Goal: Information Seeking & Learning: Learn about a topic

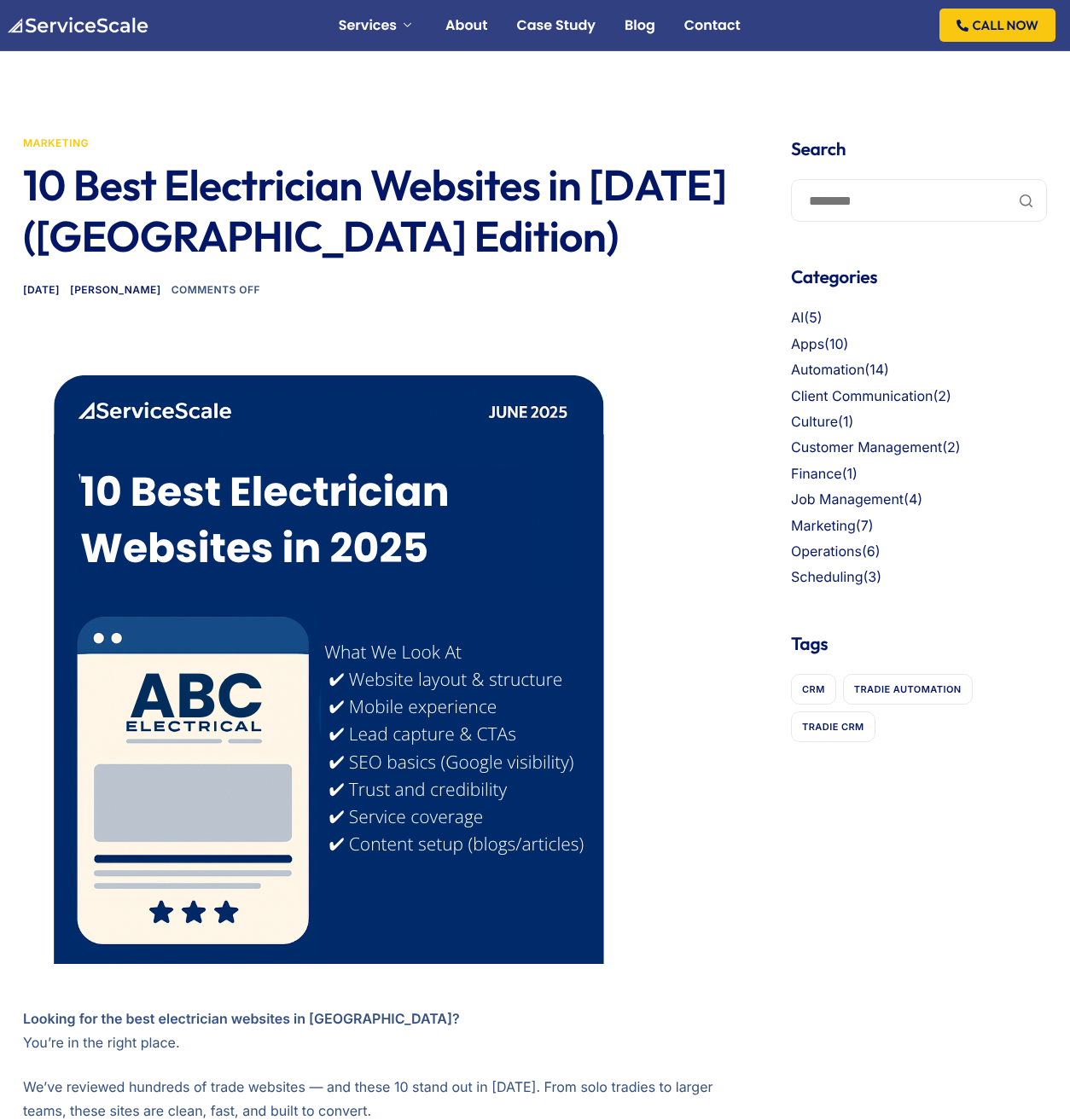
click at [124, 33] on div "Services Websites for Tradies Automation For Tradies AI For Tradies About Case …" at bounding box center [535, 25] width 1059 height 50
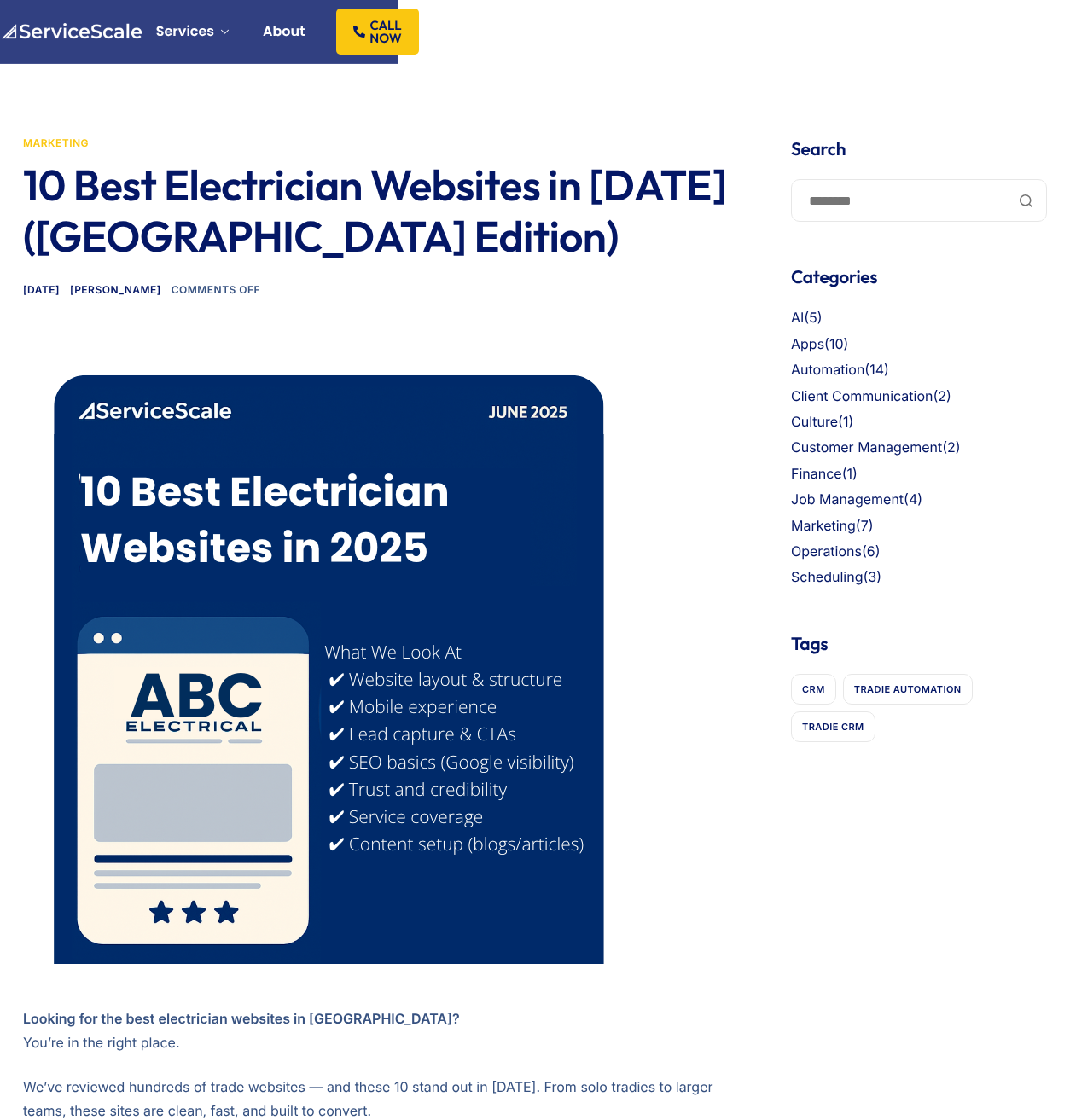
click at [111, 32] on ul "Services Websites for Tradies Automation For Tradies AI For Tradies About Case …" at bounding box center [201, 31] width 219 height 44
click at [69, 29] on img at bounding box center [71, 32] width 142 height 17
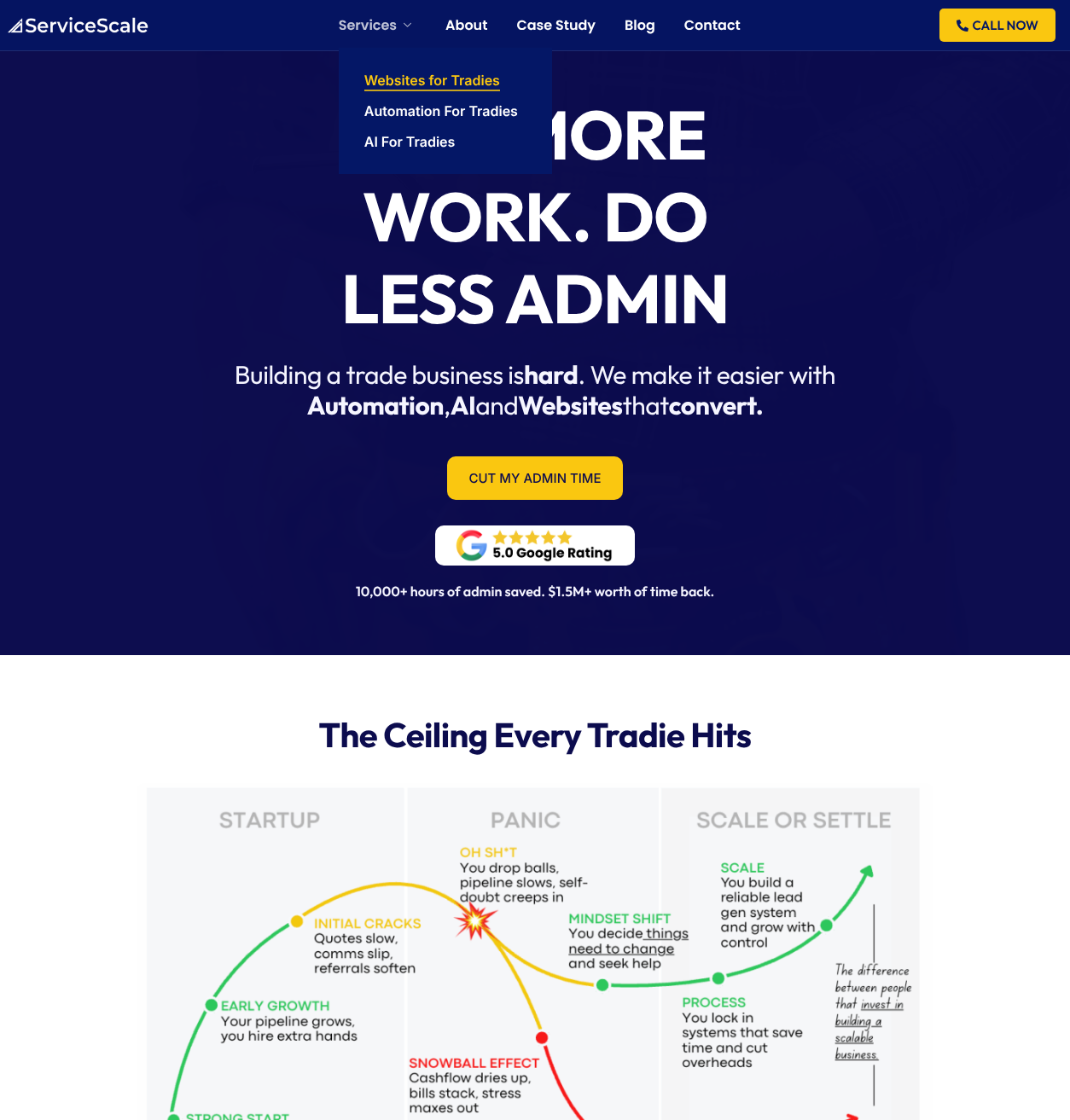
click at [421, 86] on link "Websites for Tradies" at bounding box center [432, 81] width 136 height 14
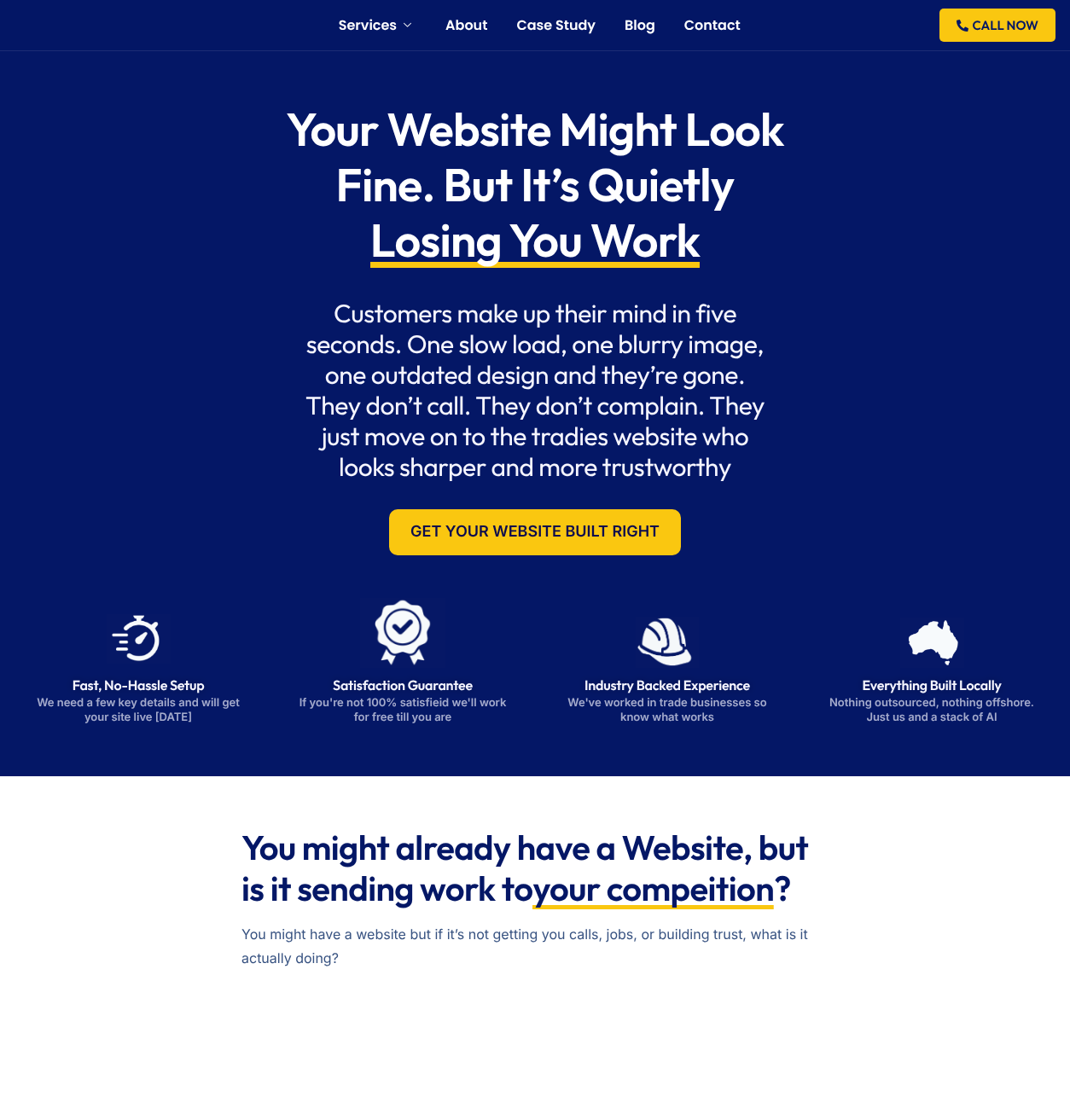
click at [851, 260] on div "Your Website Might Look Fine. But It’s Quietly Losing You Work Customers make u…" at bounding box center [535, 329] width 1059 height 487
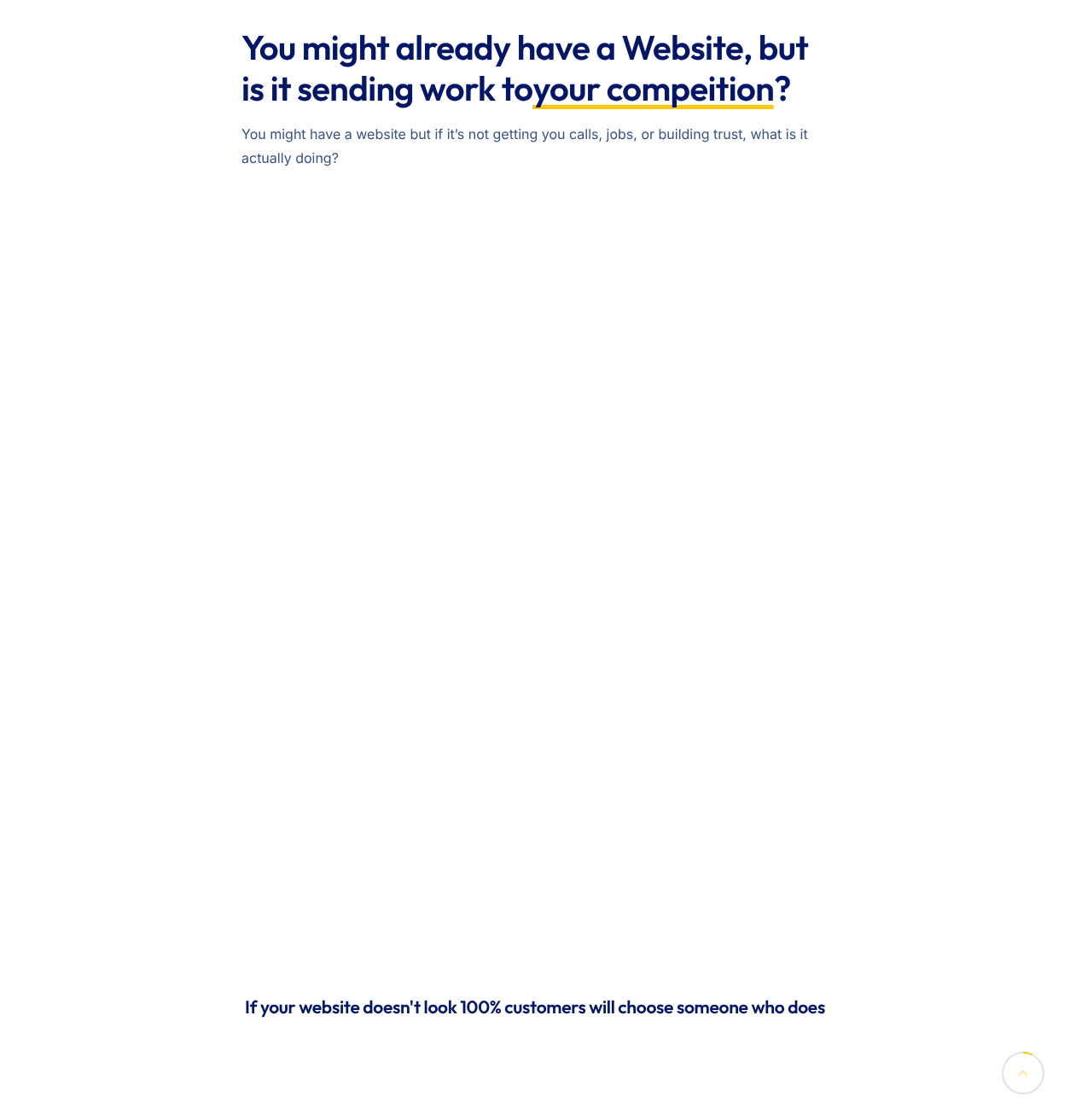
scroll to position [2038, 0]
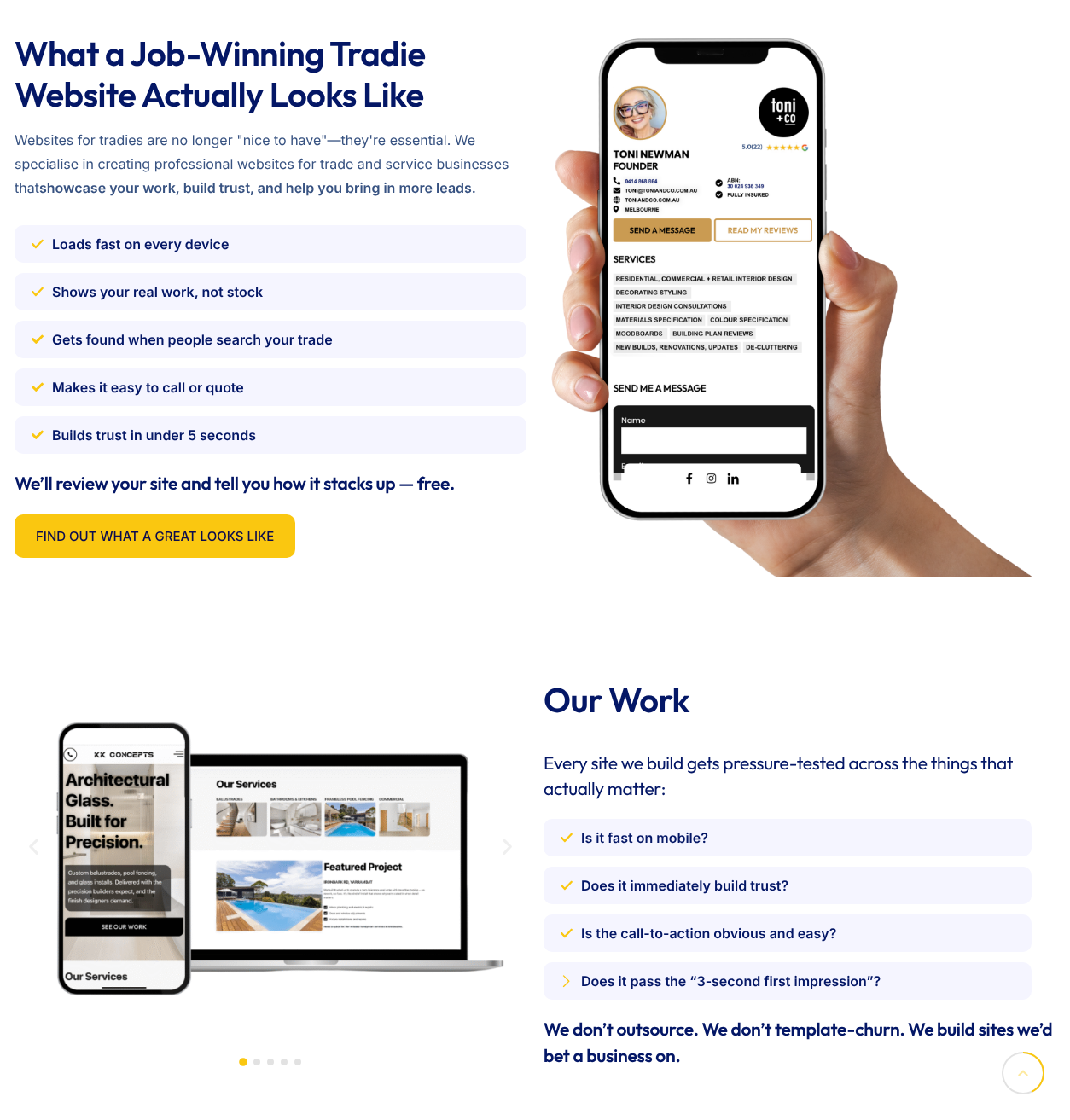
click at [917, 239] on img at bounding box center [792, 304] width 497 height 544
click at [768, 251] on img at bounding box center [792, 304] width 497 height 544
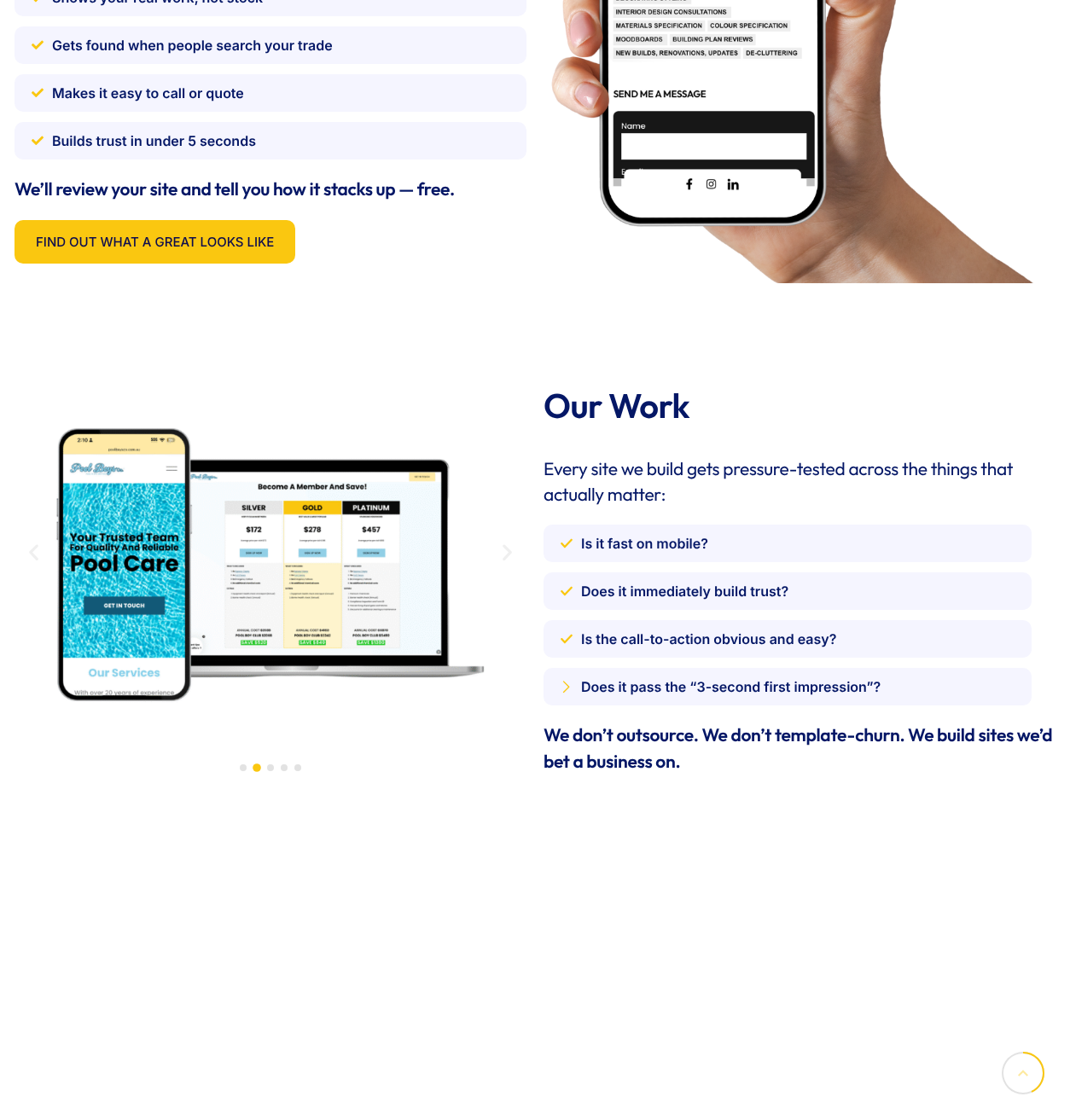
scroll to position [2626, 0]
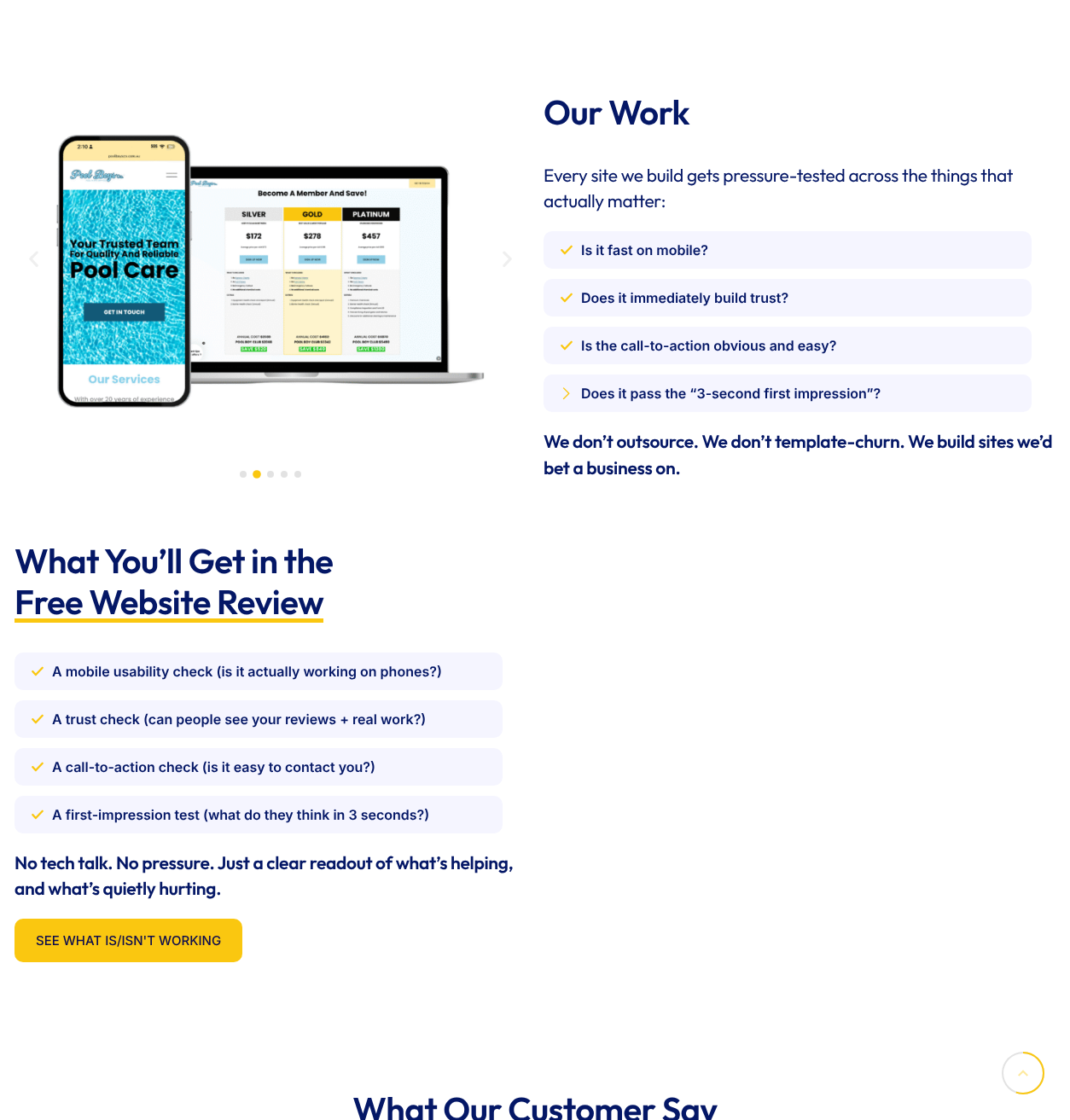
click at [918, 244] on div "Is it fast on mobile?" at bounding box center [788, 251] width 454 height 24
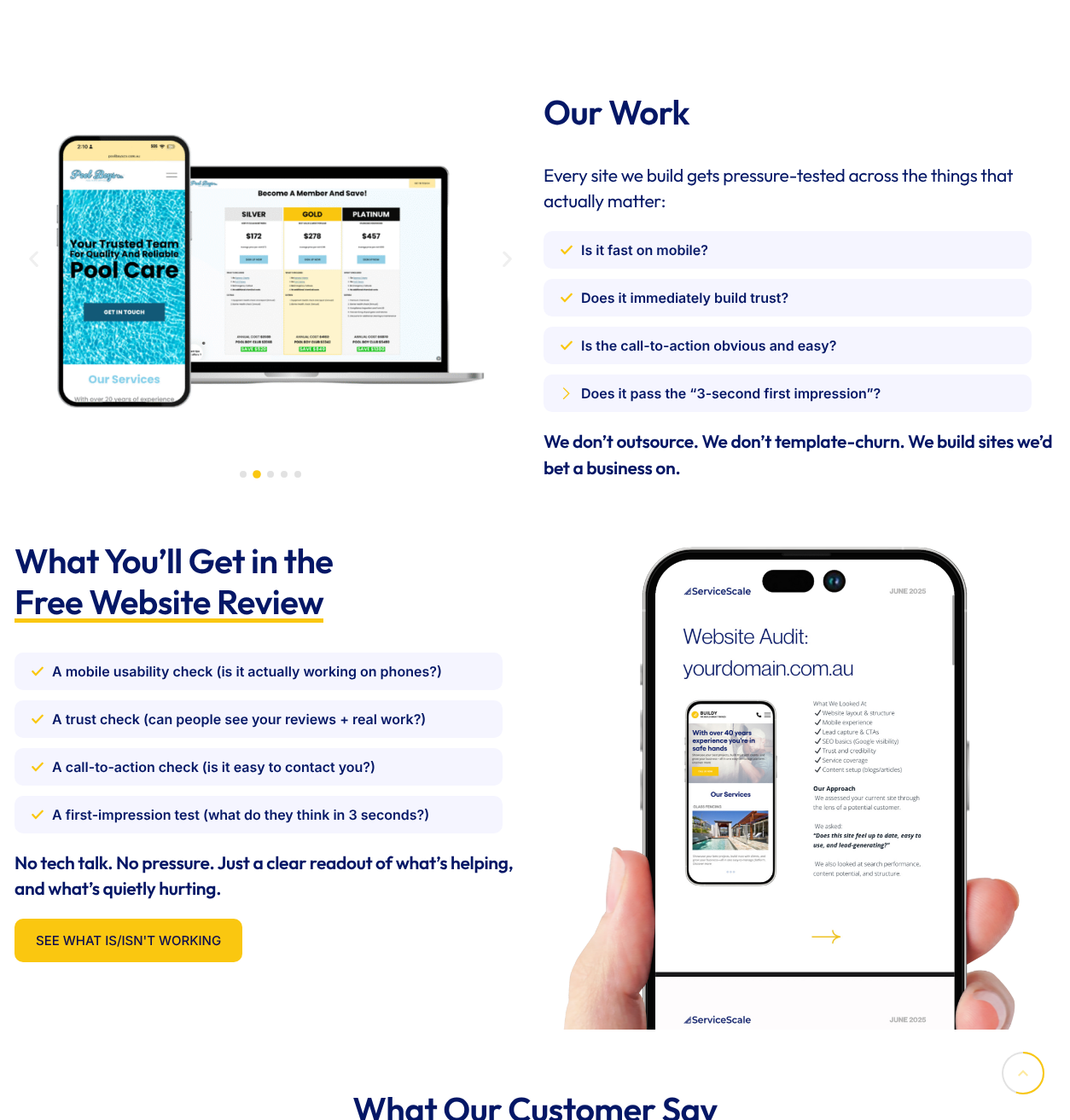
click at [721, 240] on div "Is it fast on mobile?" at bounding box center [788, 251] width 454 height 24
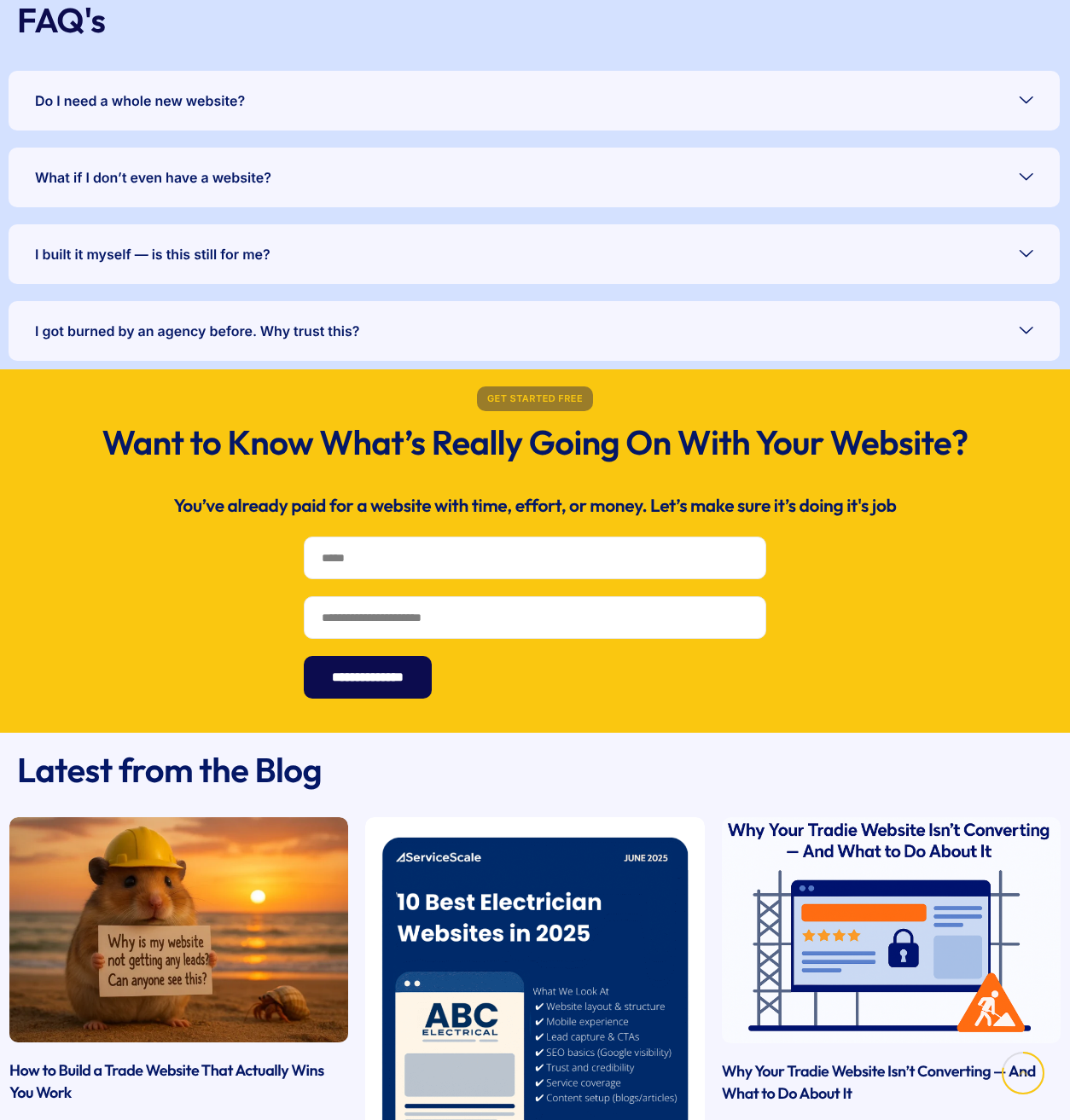
scroll to position [4731, 0]
